Goal: Information Seeking & Learning: Learn about a topic

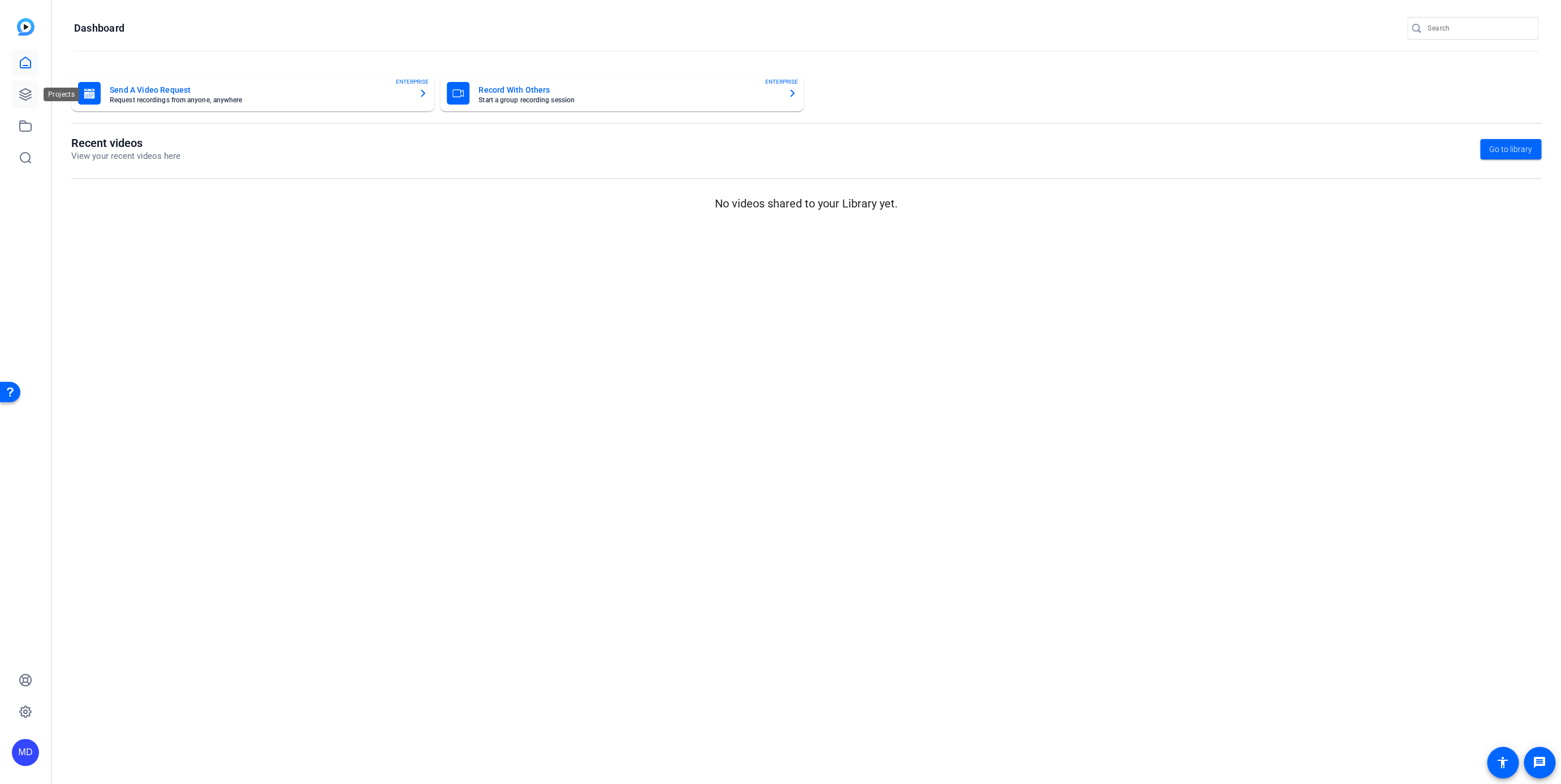
click at [21, 89] on icon at bounding box center [26, 95] width 14 height 14
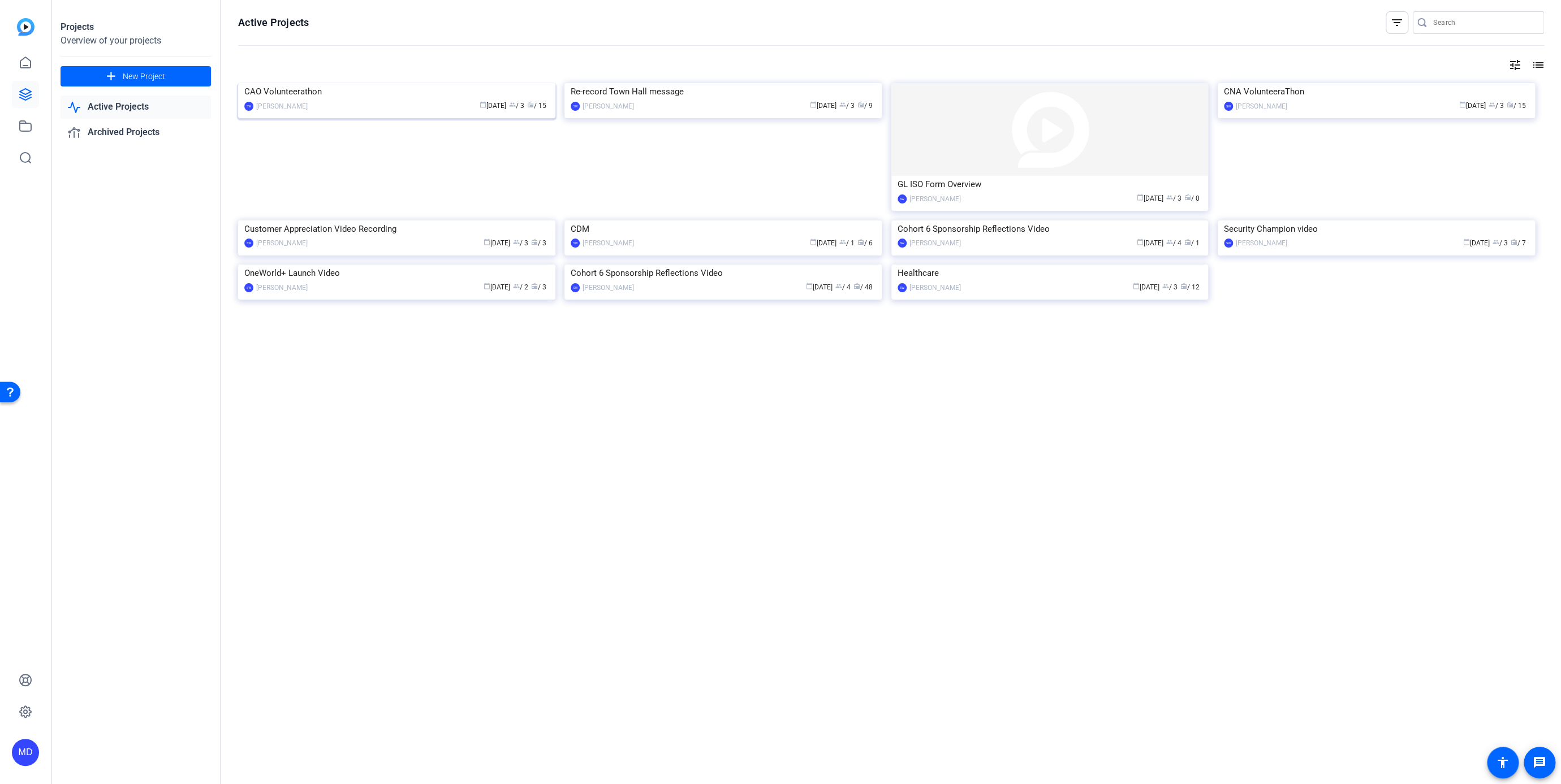
click at [393, 83] on img at bounding box center [396, 83] width 317 height 0
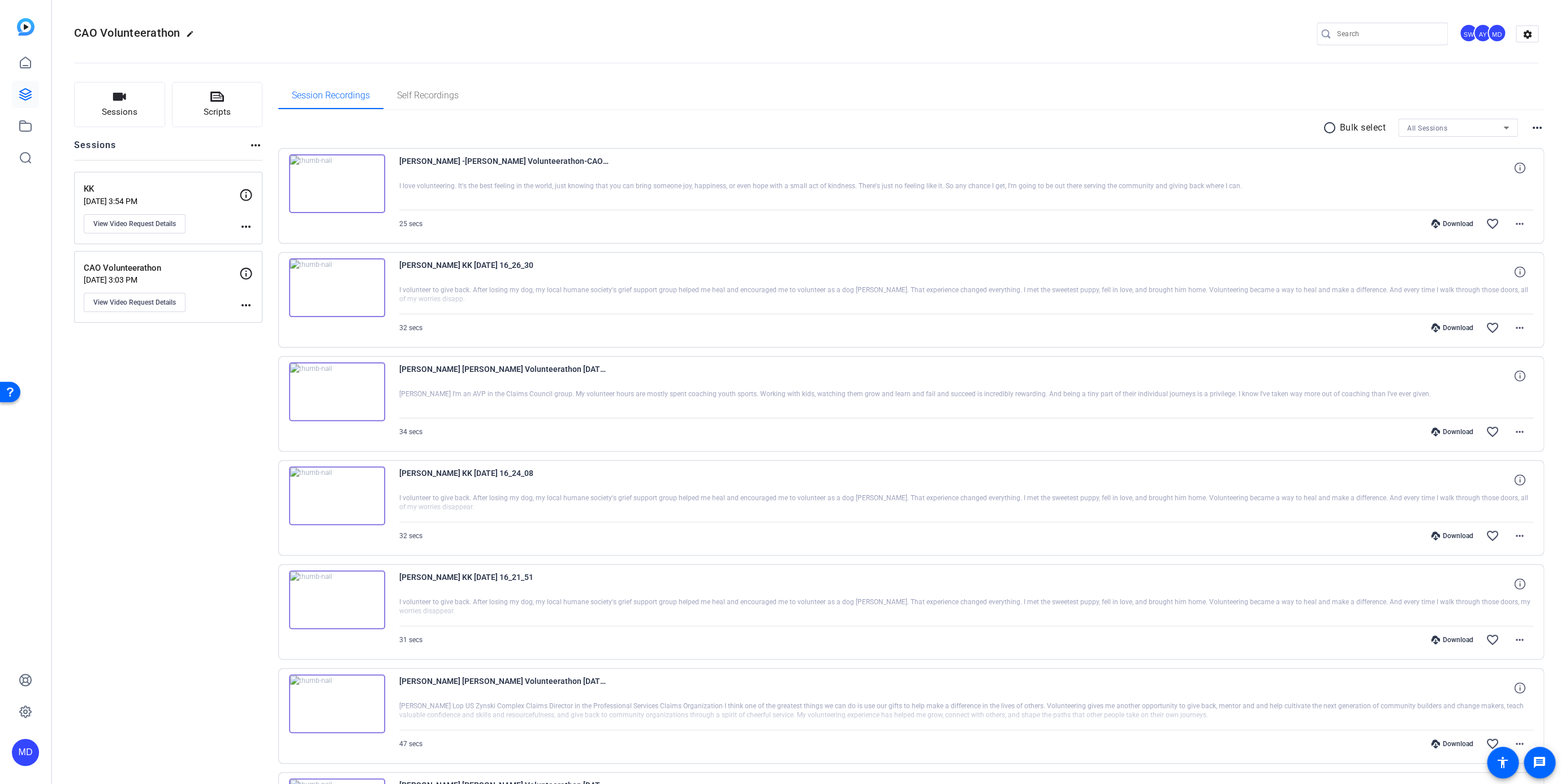
click at [334, 286] on img at bounding box center [337, 288] width 96 height 59
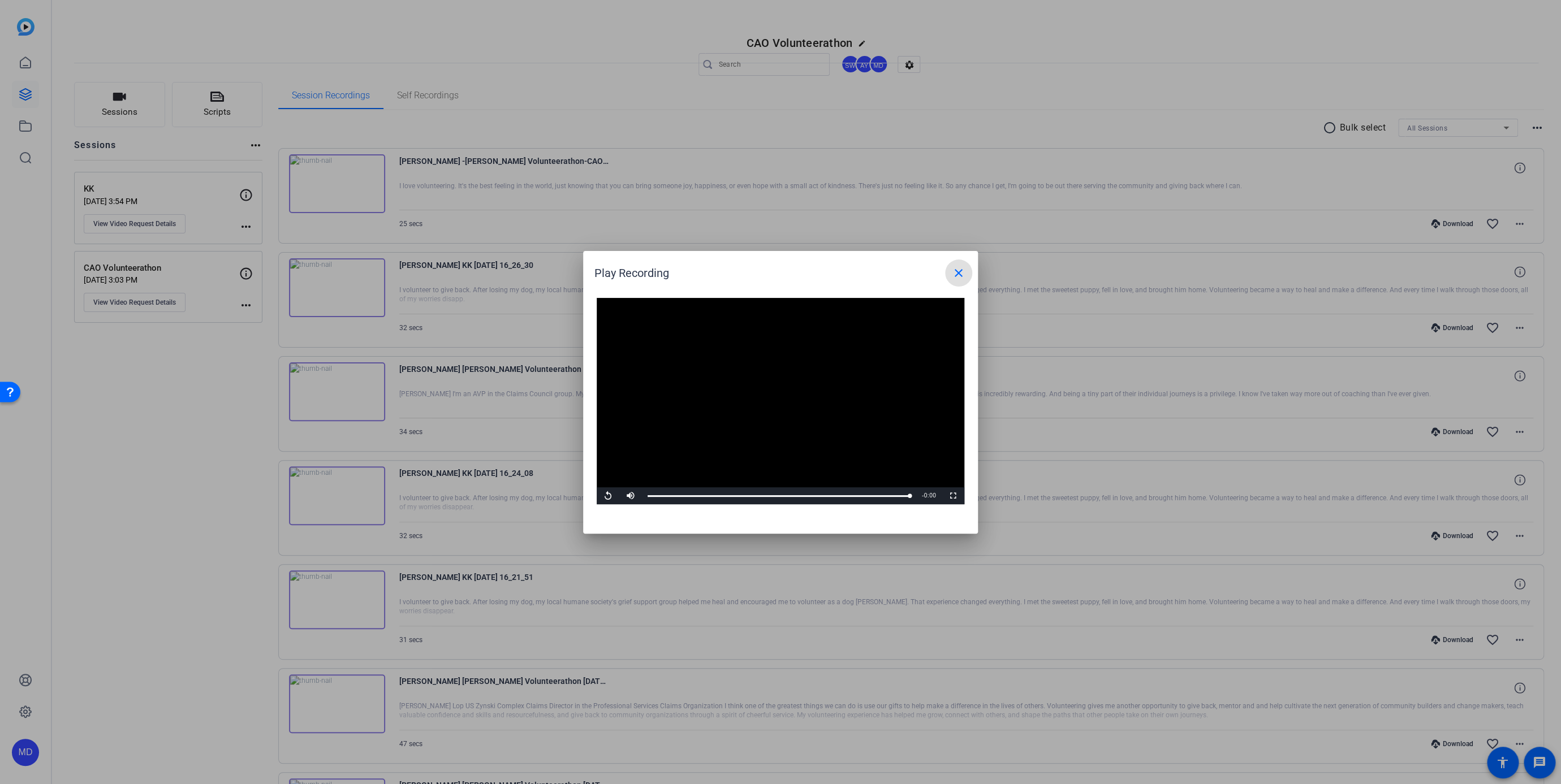
click at [961, 273] on mat-icon "close" at bounding box center [958, 273] width 14 height 14
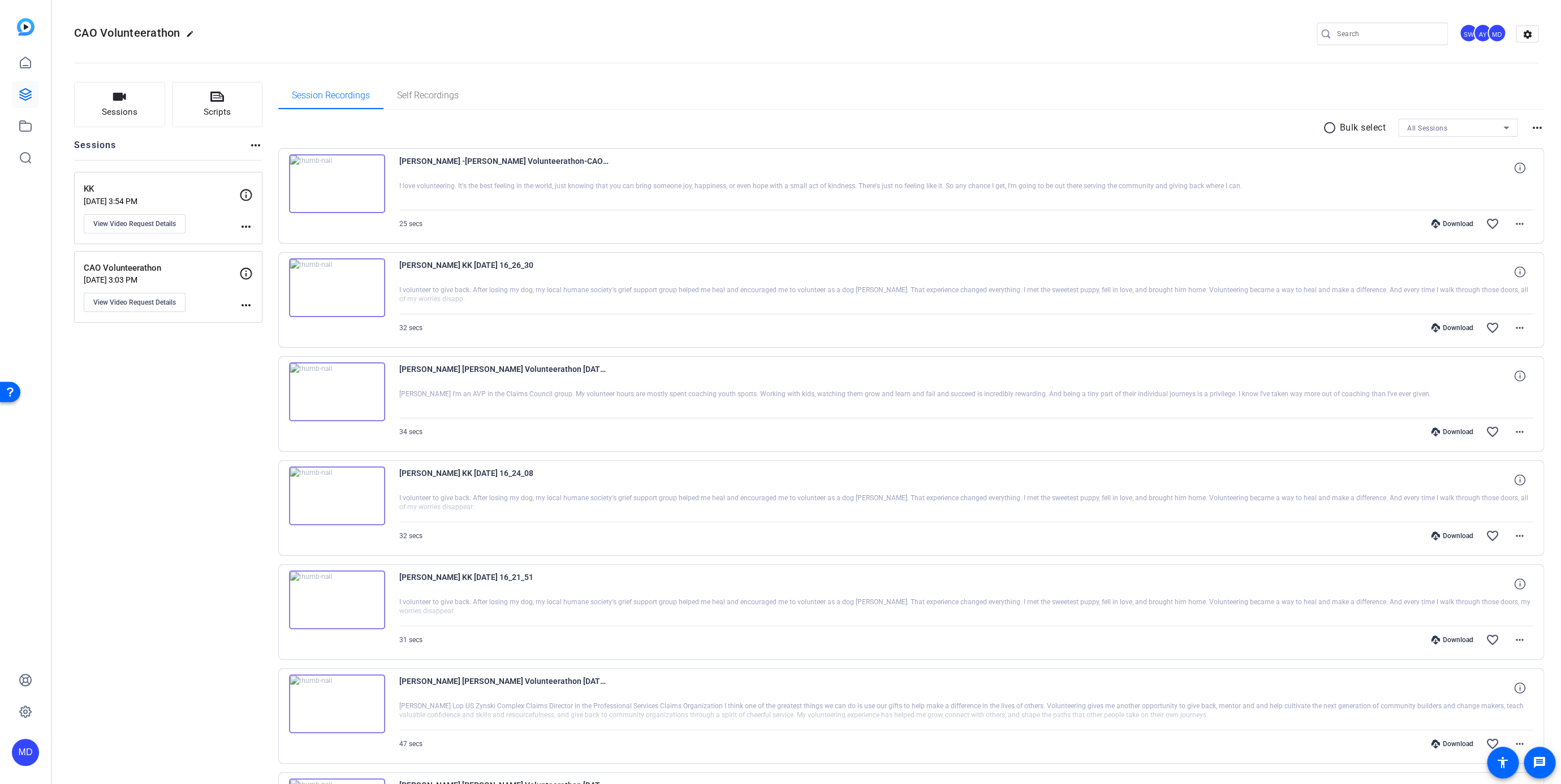
click at [331, 490] on img at bounding box center [337, 496] width 96 height 59
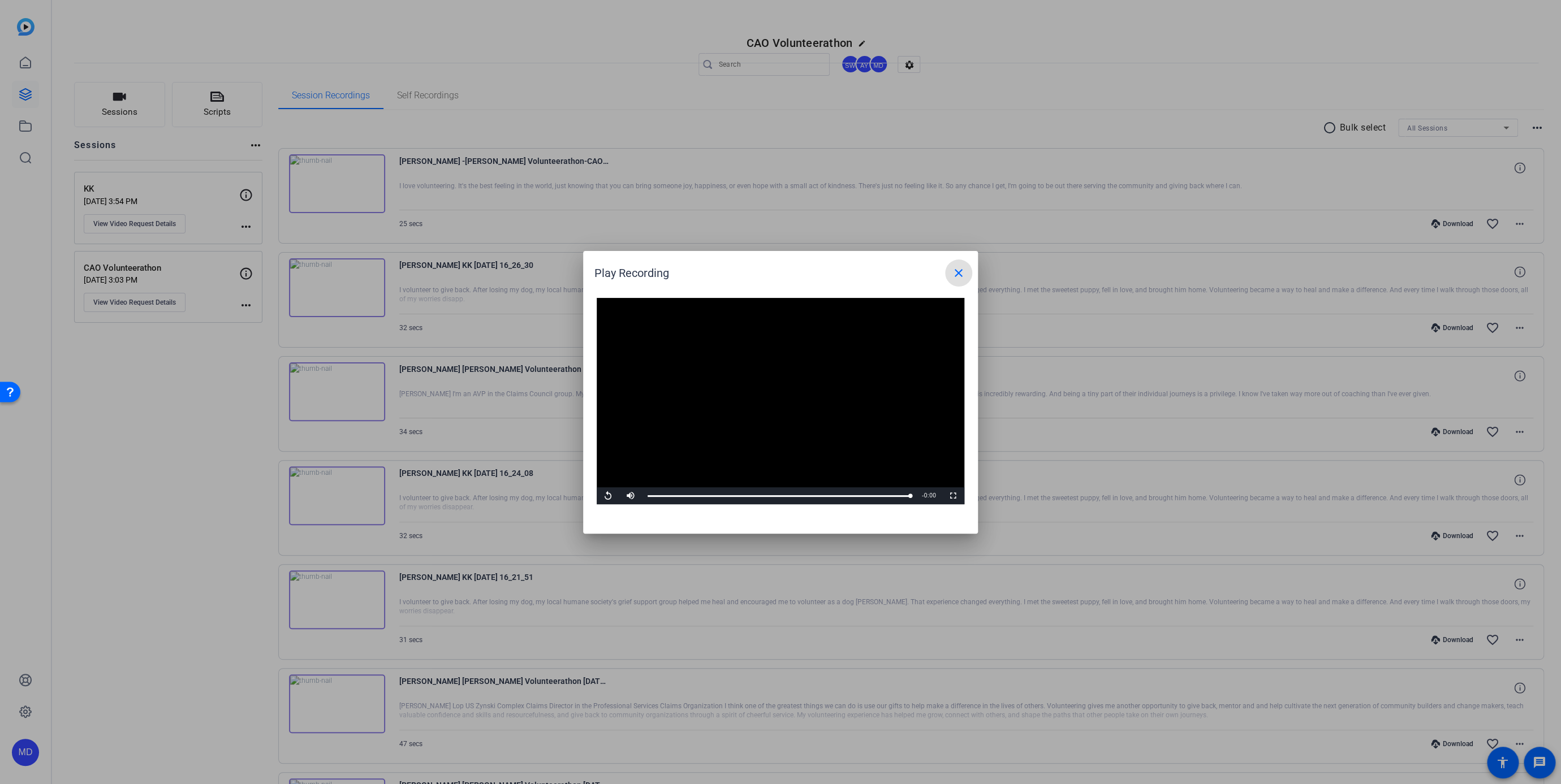
click at [335, 596] on div at bounding box center [780, 392] width 1561 height 784
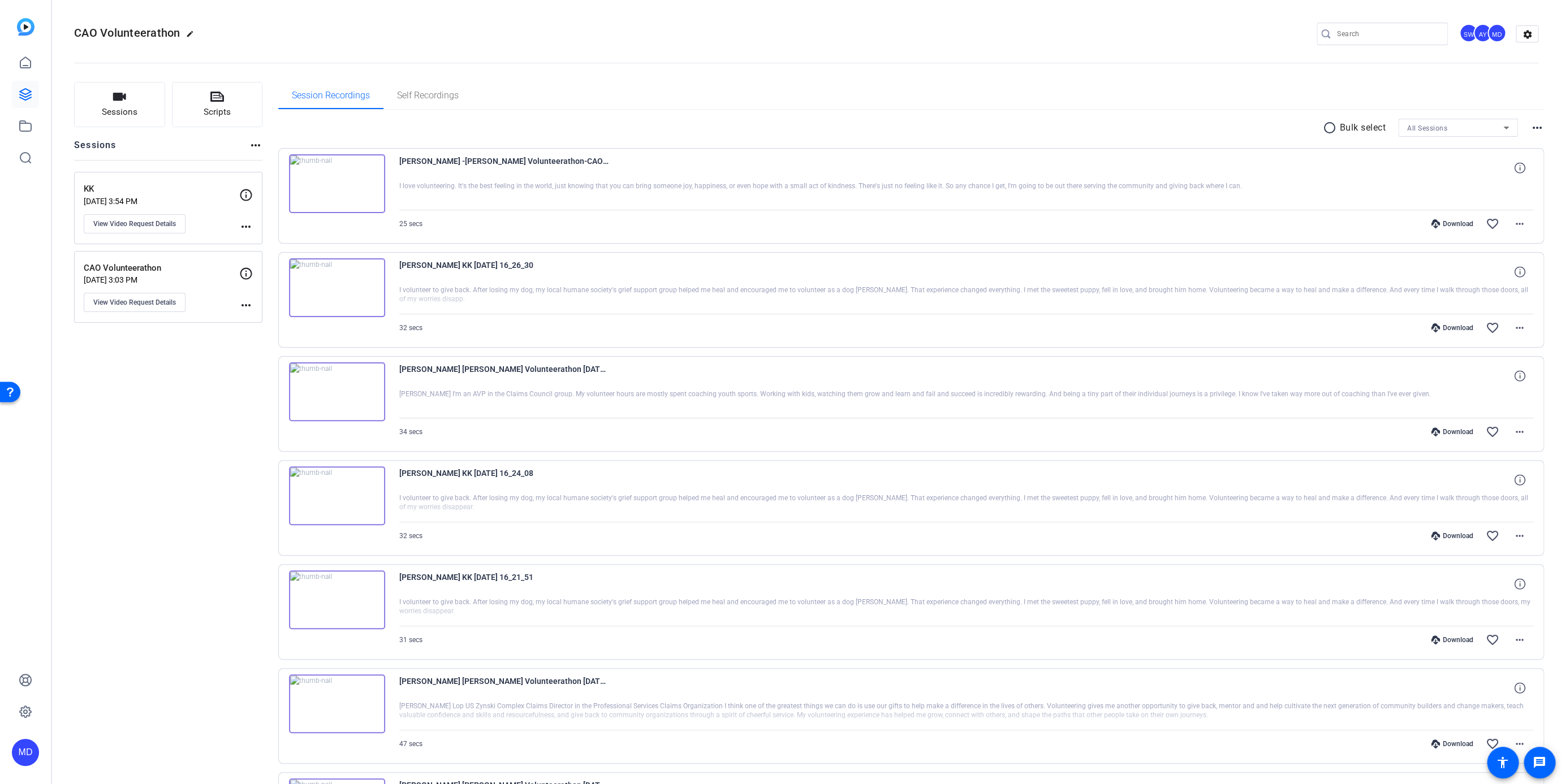
click at [335, 597] on img at bounding box center [337, 600] width 96 height 59
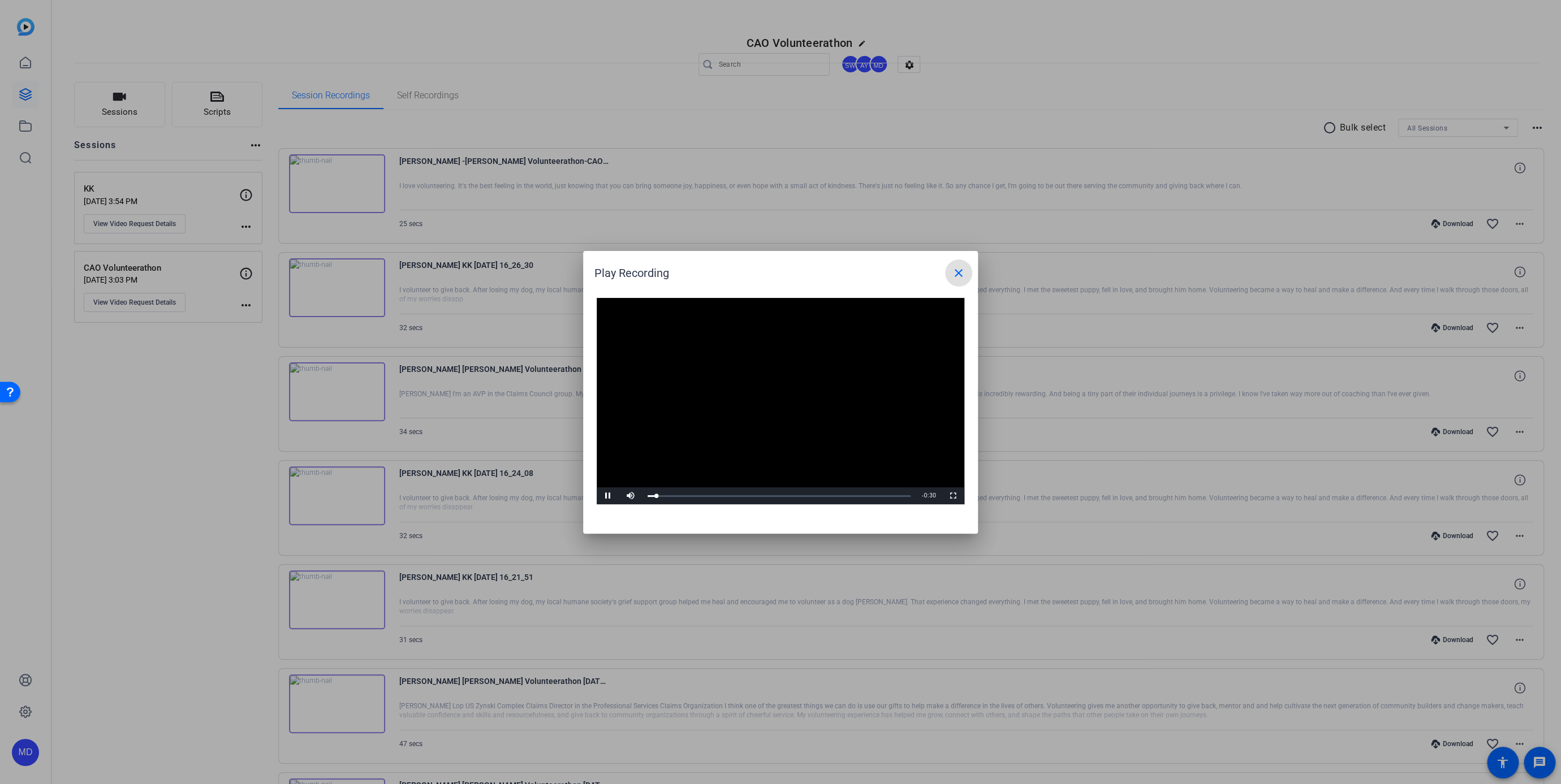
click at [335, 597] on div at bounding box center [780, 392] width 1561 height 784
